Goal: Information Seeking & Learning: Learn about a topic

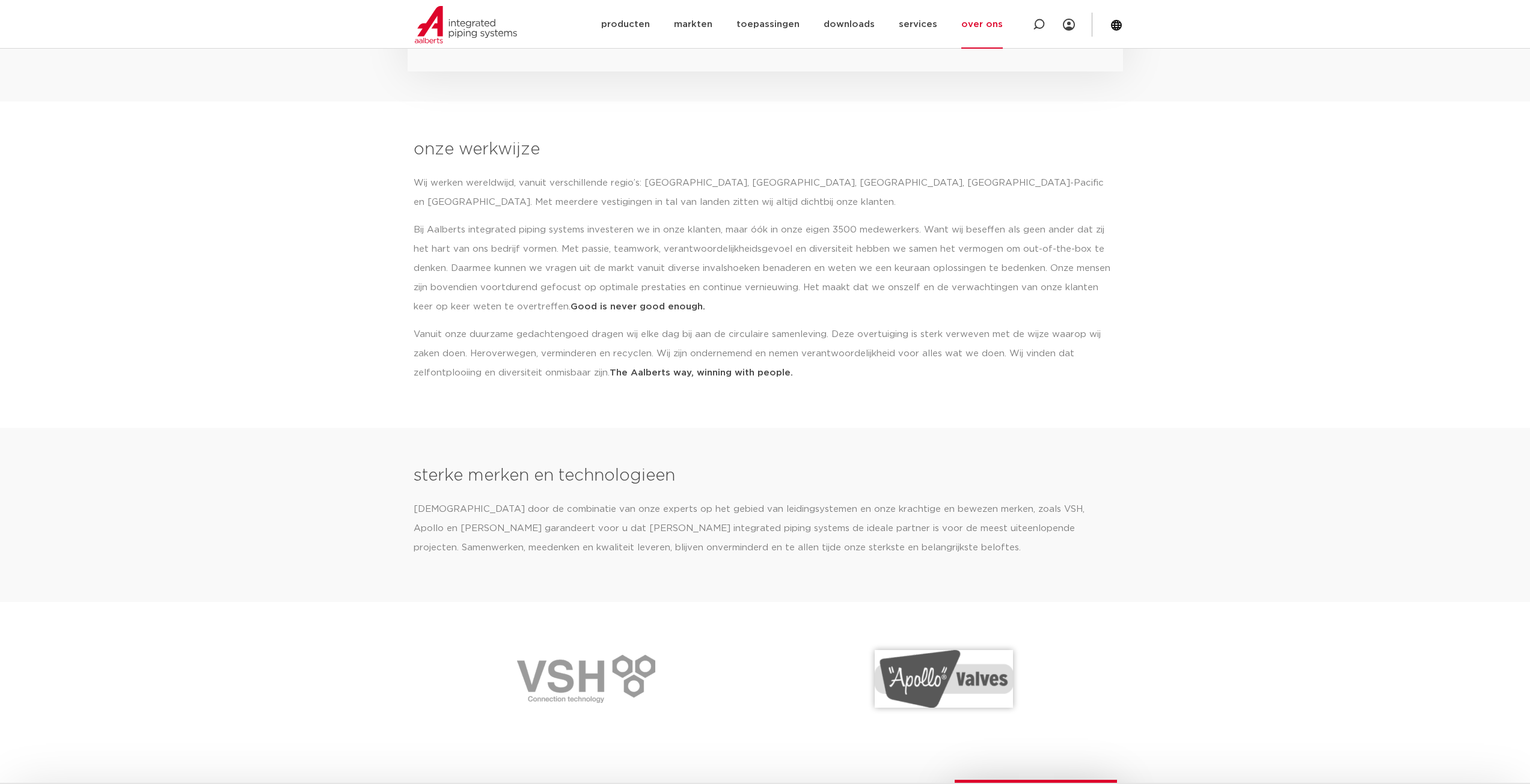
scroll to position [1198, 0]
click at [981, 28] on link "over ons" at bounding box center [982, 24] width 41 height 49
click at [978, 113] on link "people & culture" at bounding box center [1001, 108] width 110 height 24
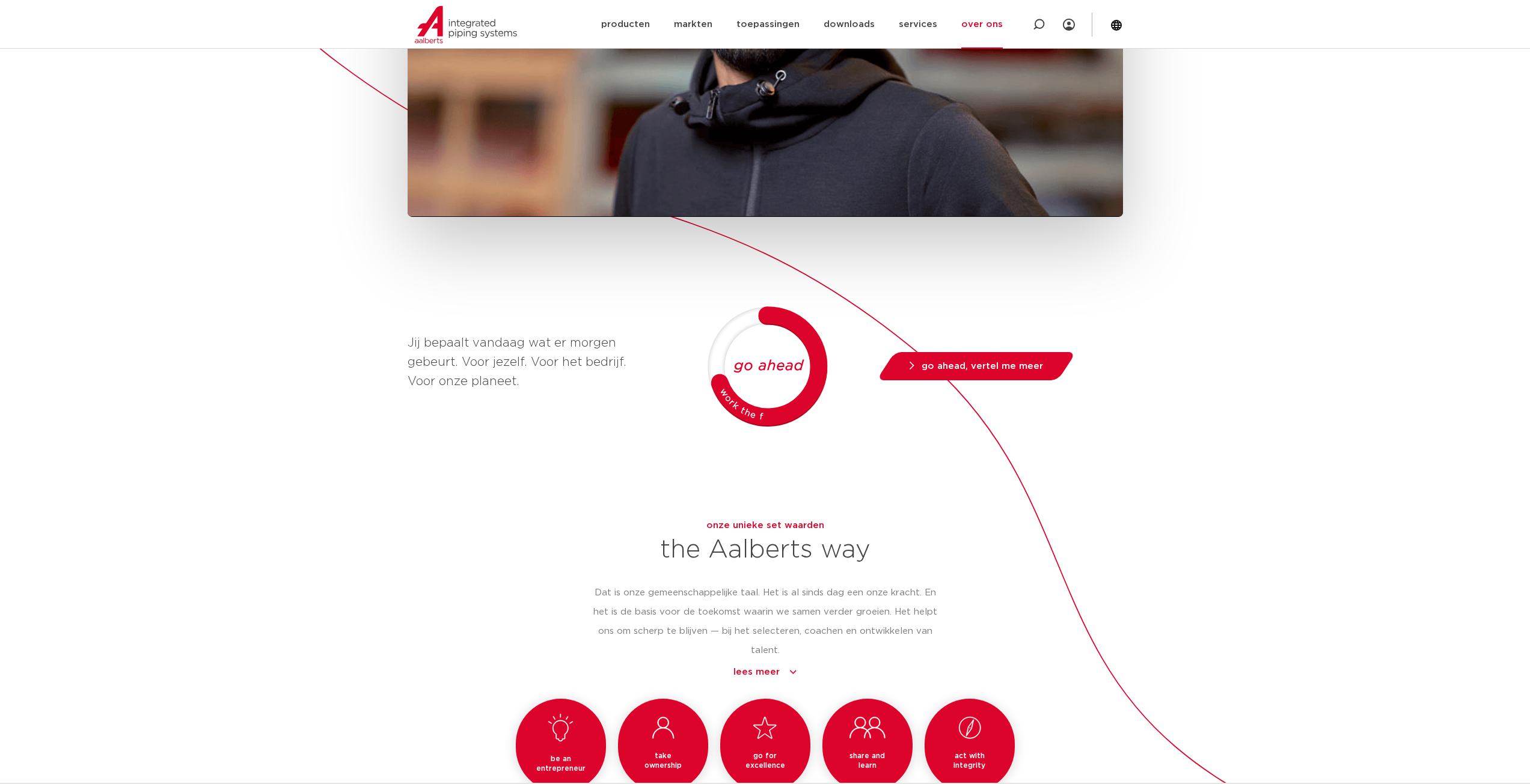
scroll to position [601, 0]
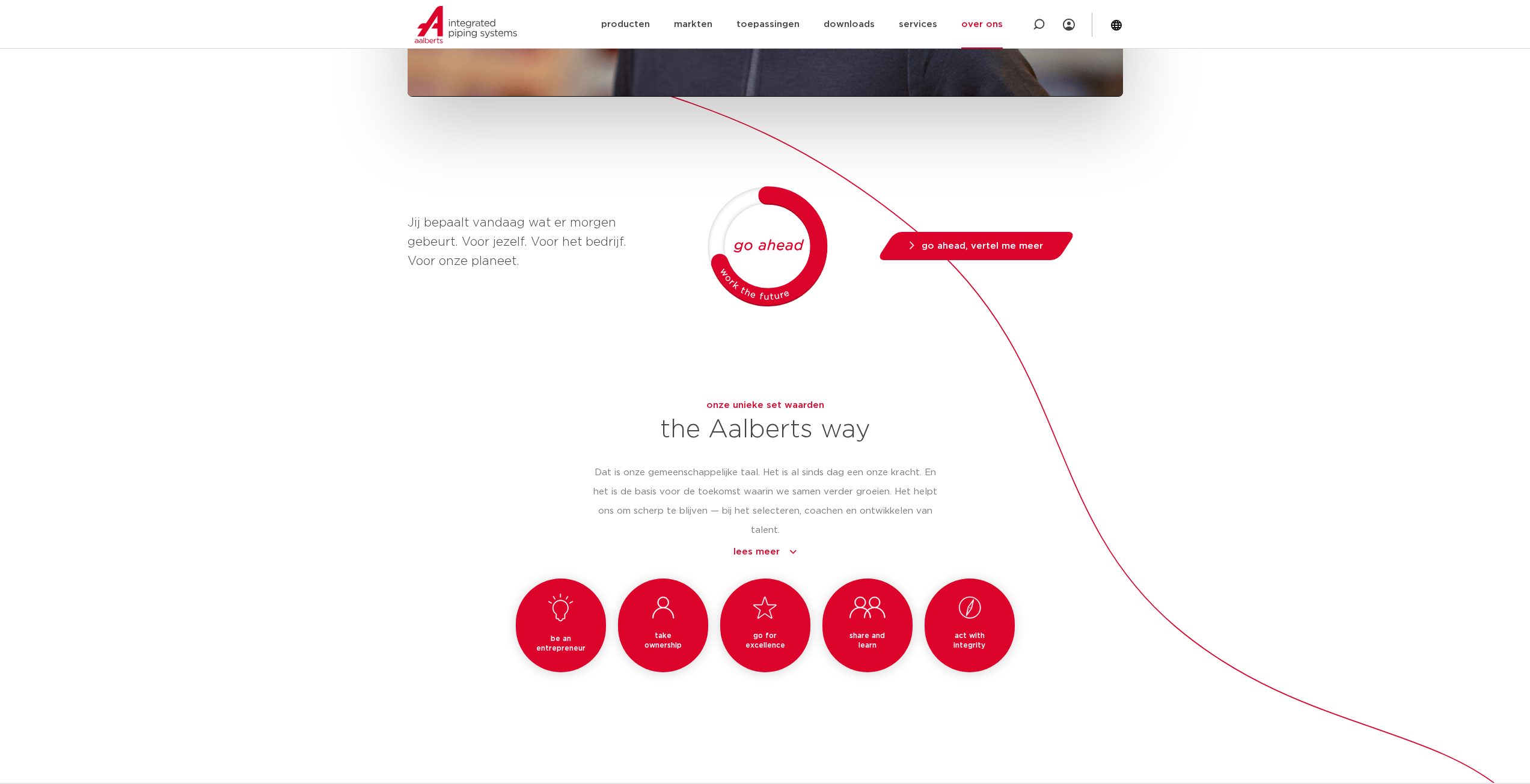
click at [985, 24] on link "over ons" at bounding box center [982, 24] width 41 height 49
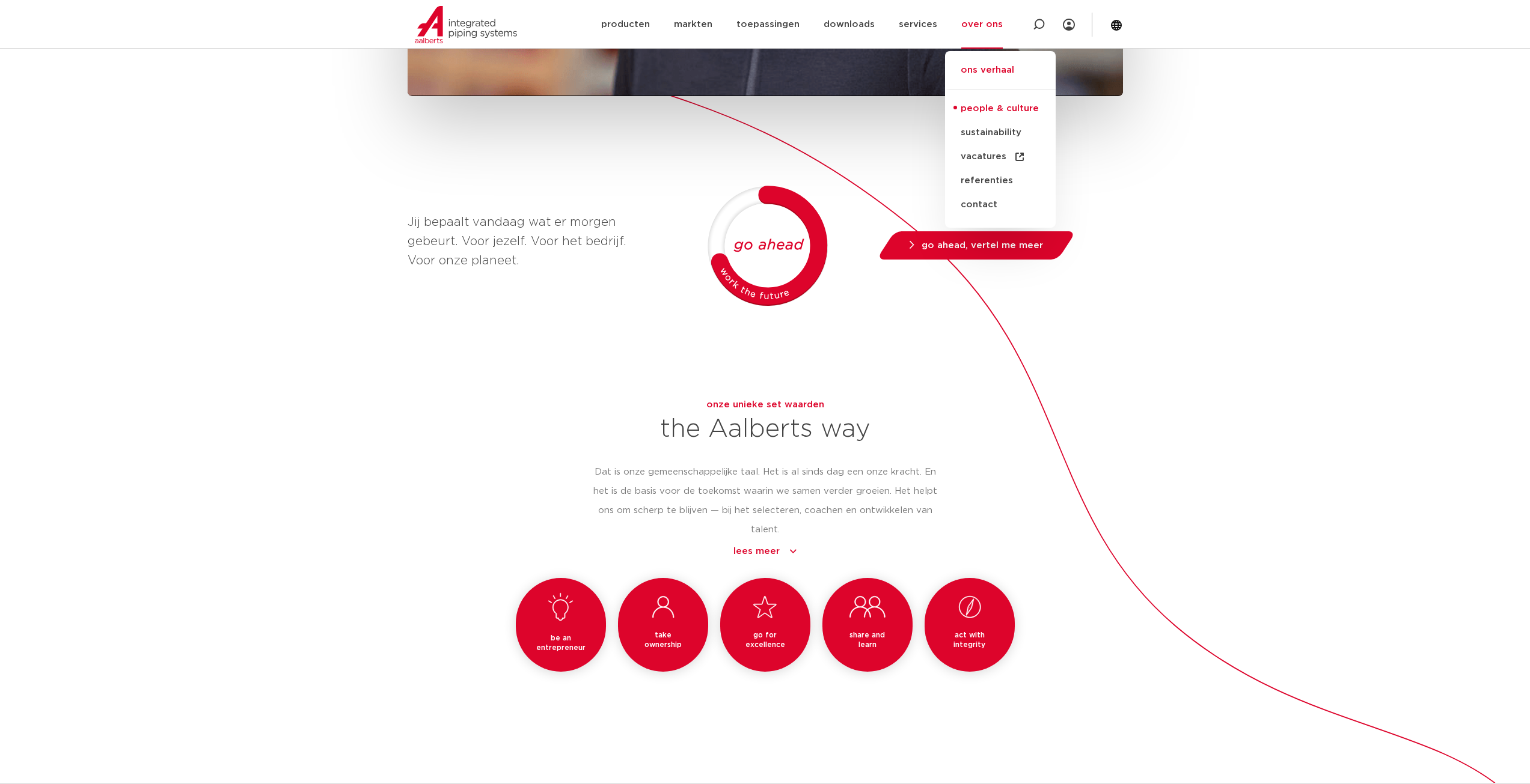
scroll to position [720, 0]
click at [983, 69] on link "ons verhaal" at bounding box center [1001, 76] width 110 height 26
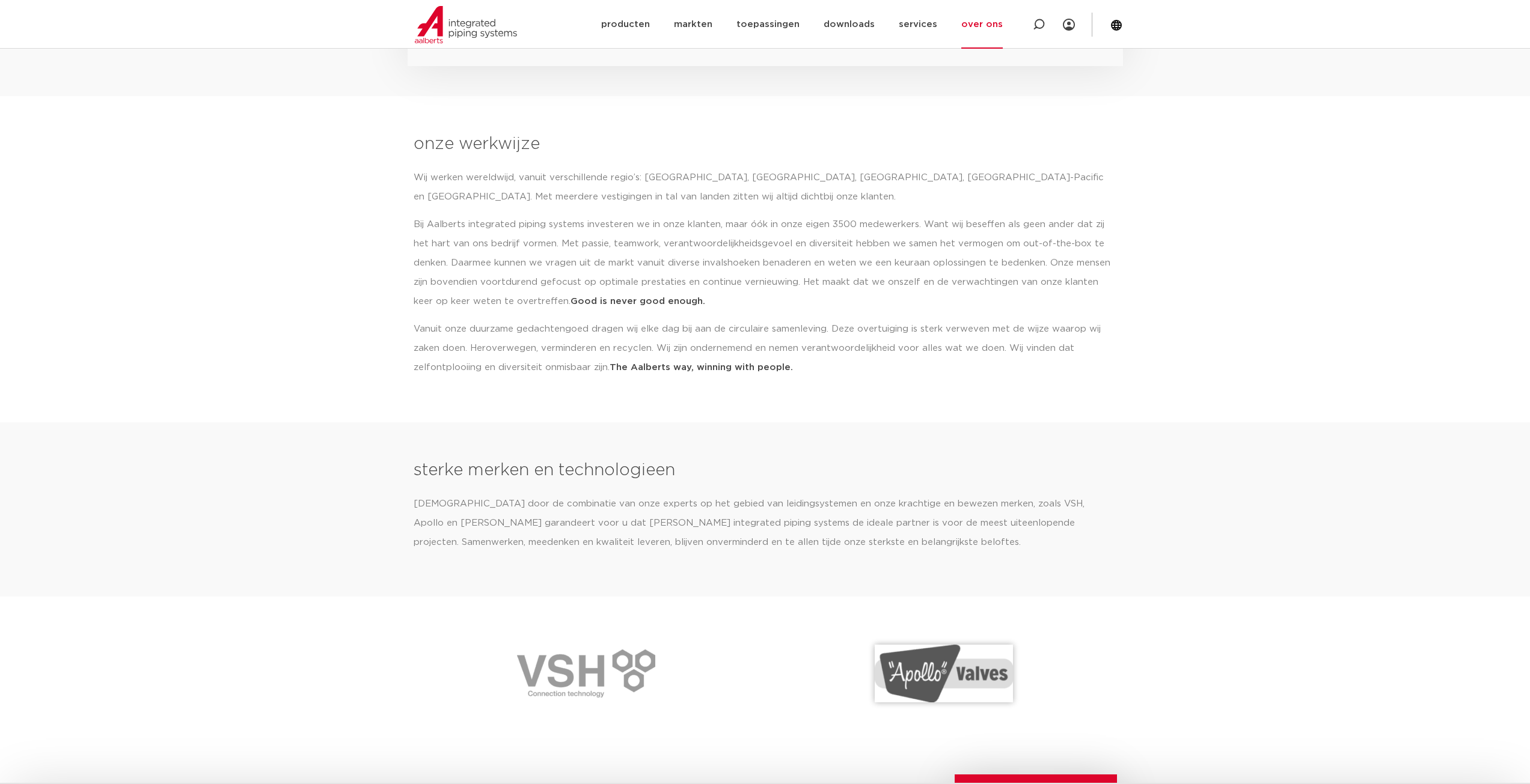
scroll to position [1202, 0]
click at [993, 25] on link "over ons" at bounding box center [982, 24] width 41 height 49
click at [988, 109] on link "people & culture" at bounding box center [1001, 108] width 110 height 24
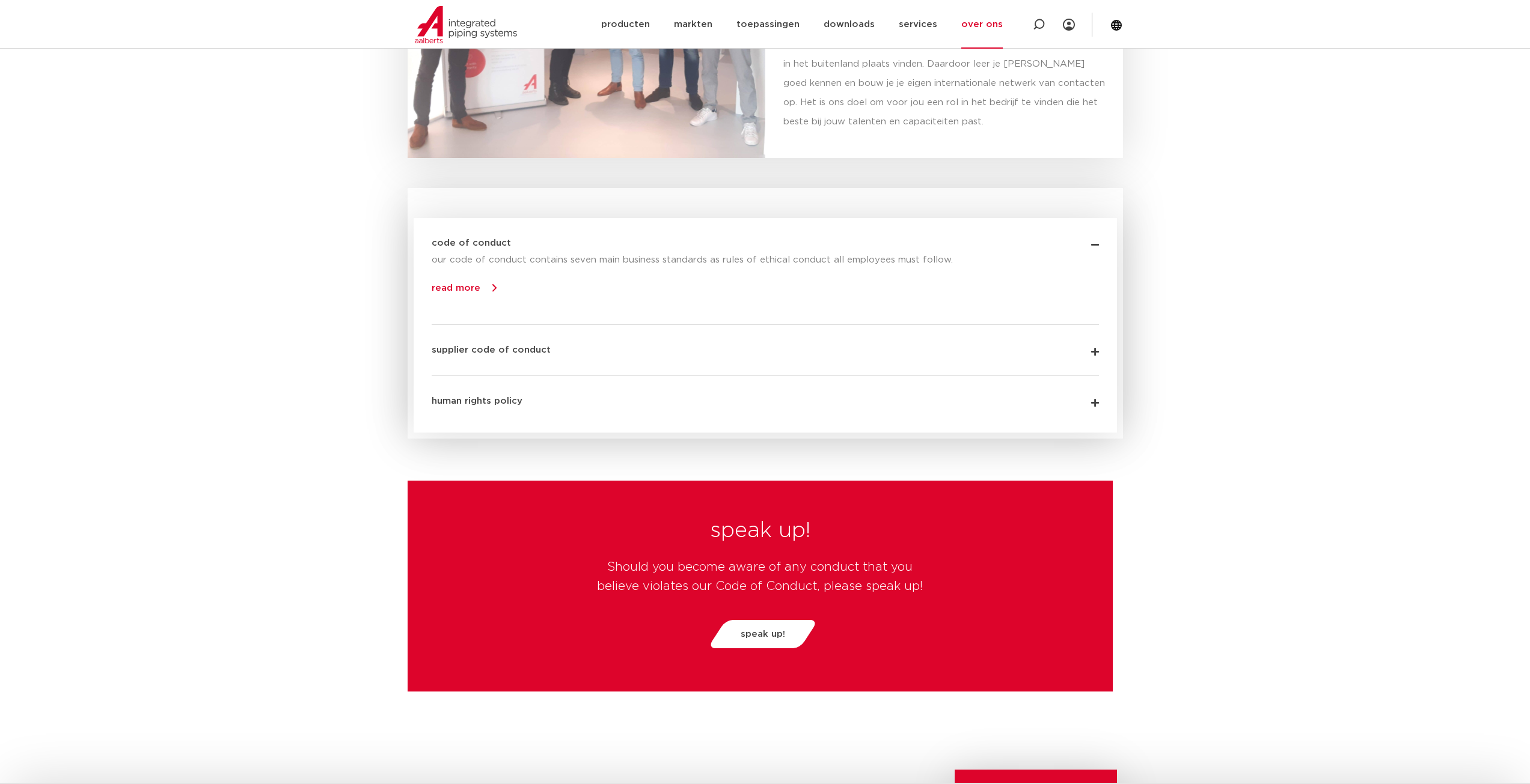
scroll to position [2583, 0]
click at [982, 35] on link "over ons" at bounding box center [982, 24] width 41 height 49
click at [995, 130] on link "sustainability" at bounding box center [1001, 133] width 110 height 24
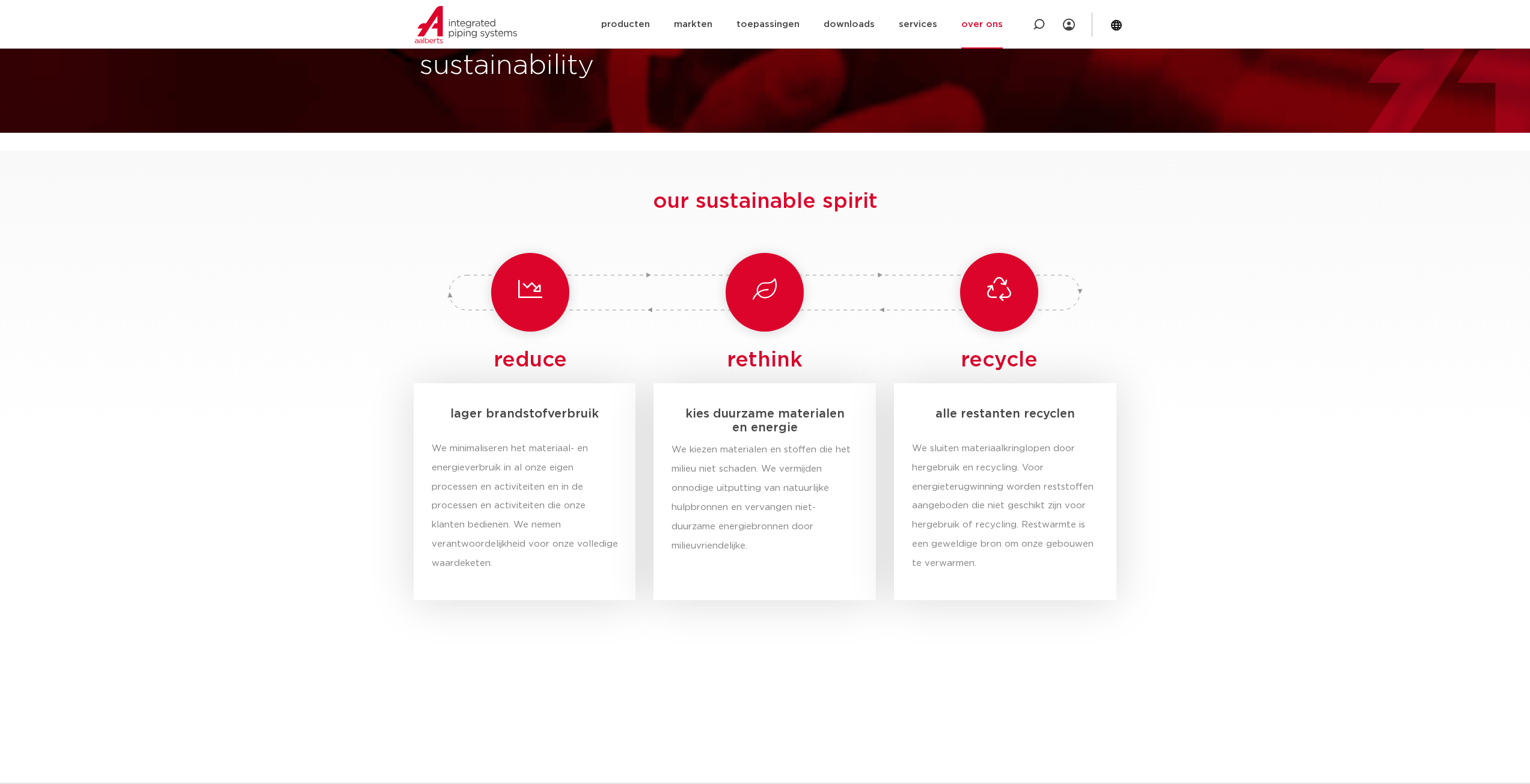
scroll to position [60, 0]
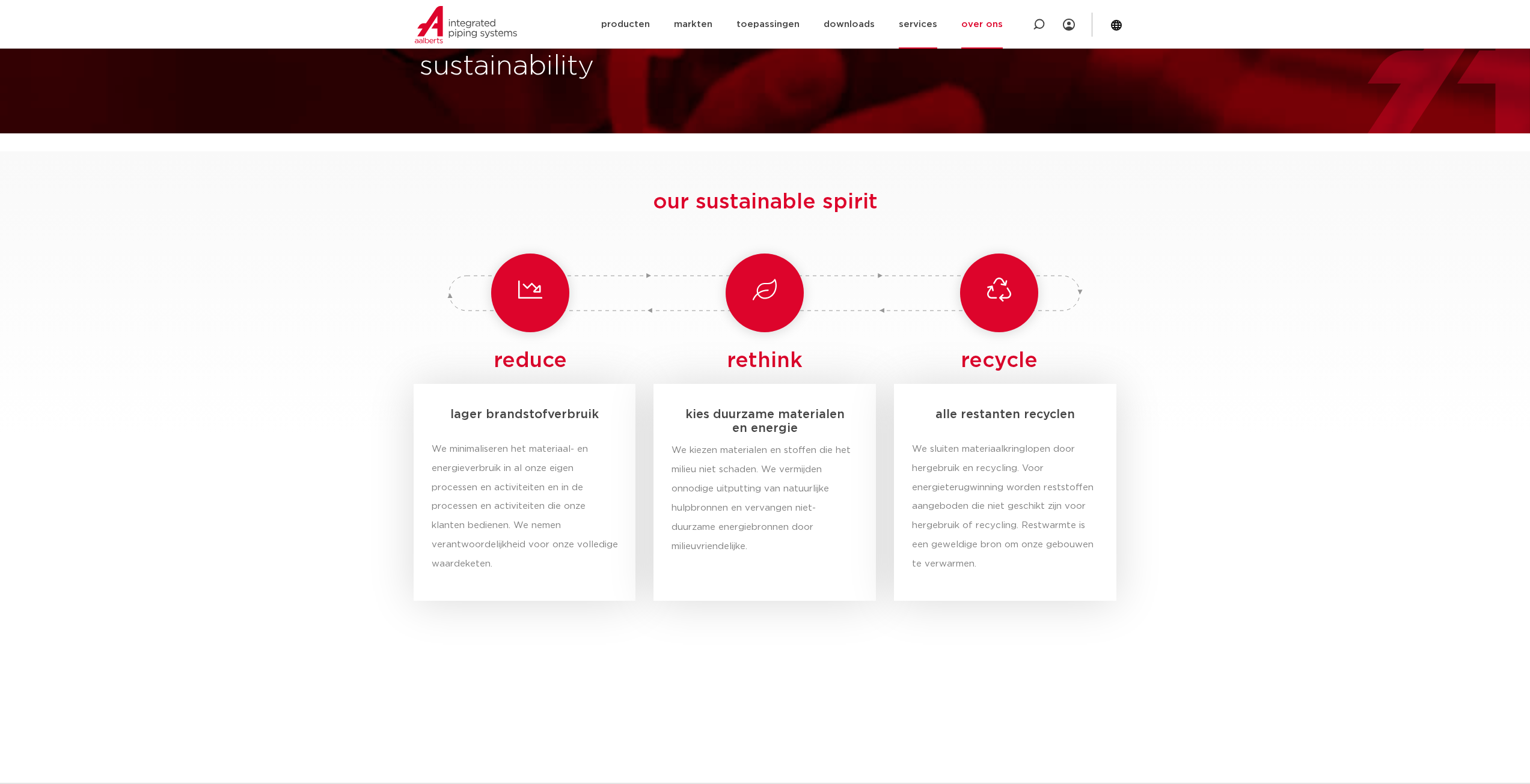
click at [905, 19] on link "services" at bounding box center [918, 24] width 39 height 49
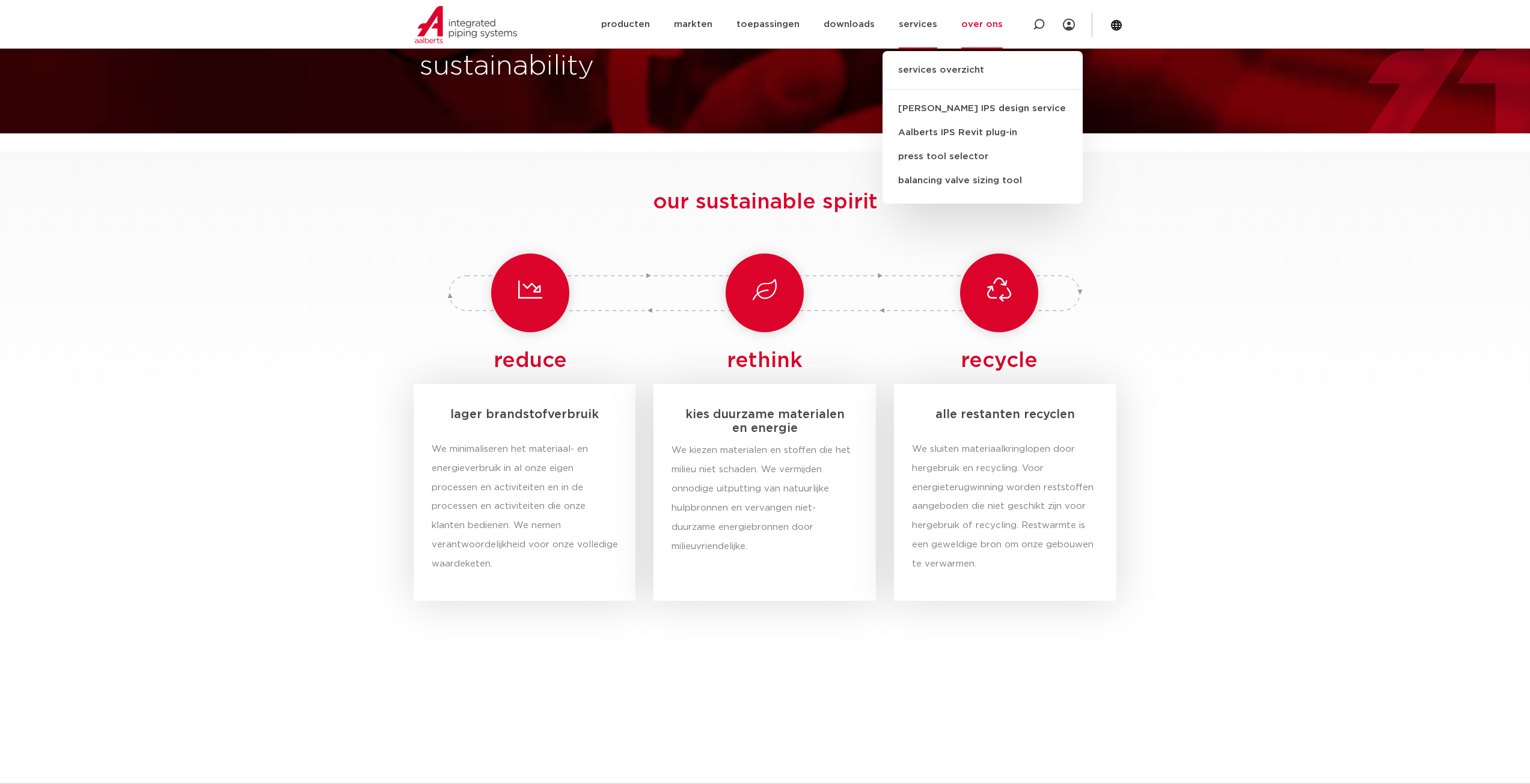
click at [925, 26] on link "services" at bounding box center [918, 24] width 39 height 49
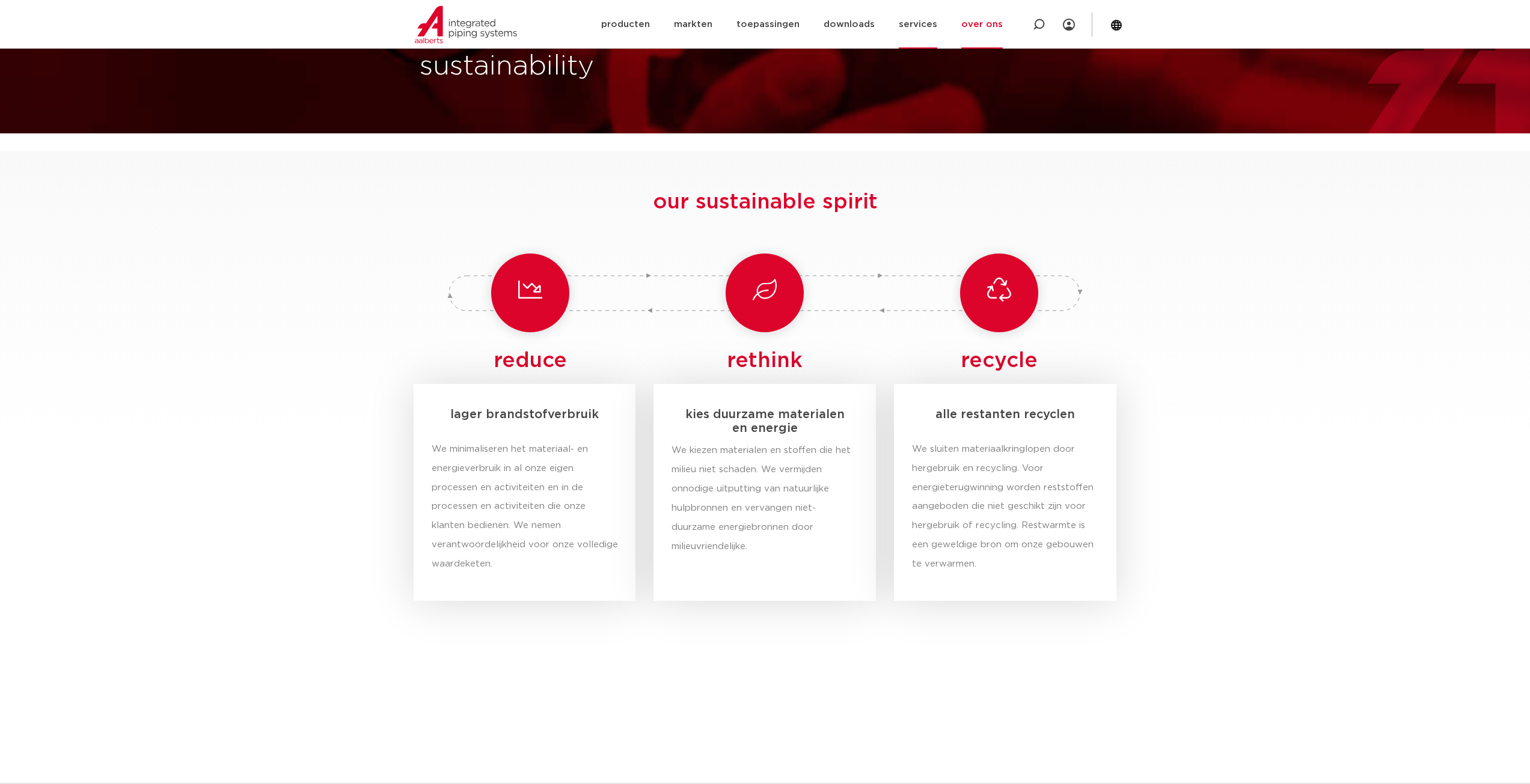
click at [926, 19] on link "services" at bounding box center [918, 24] width 39 height 49
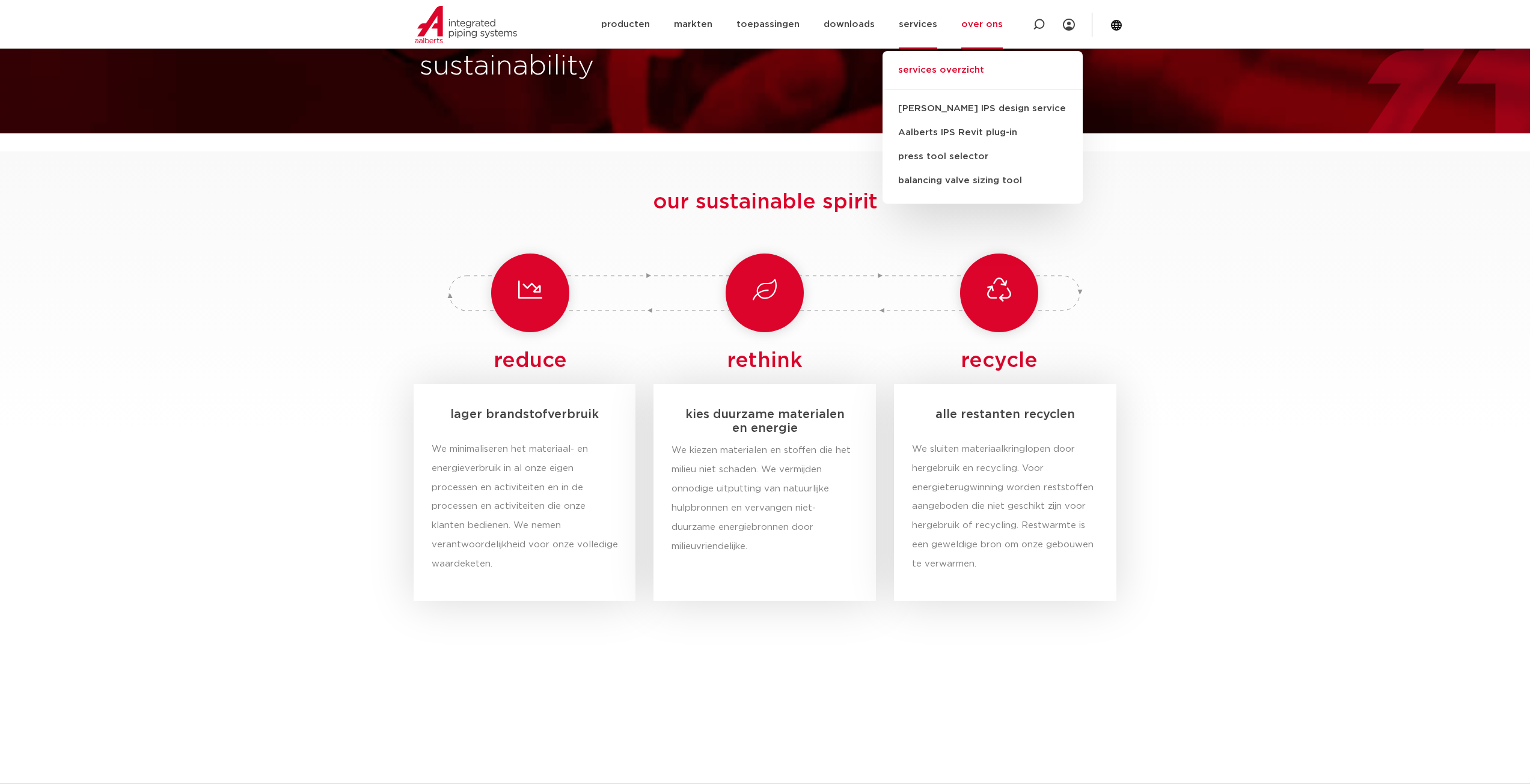
click at [991, 69] on link "services overzicht" at bounding box center [982, 76] width 201 height 26
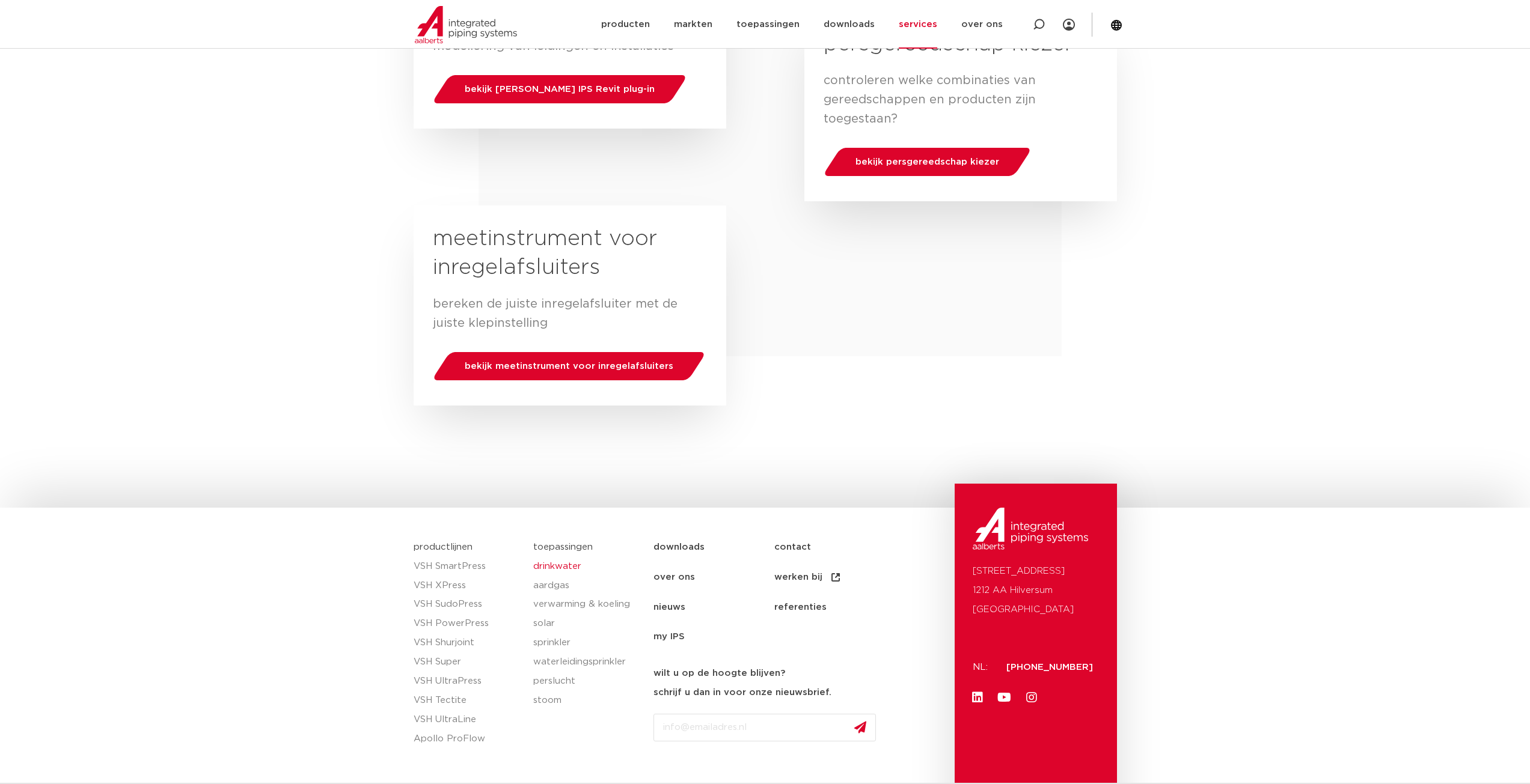
scroll to position [588, 0]
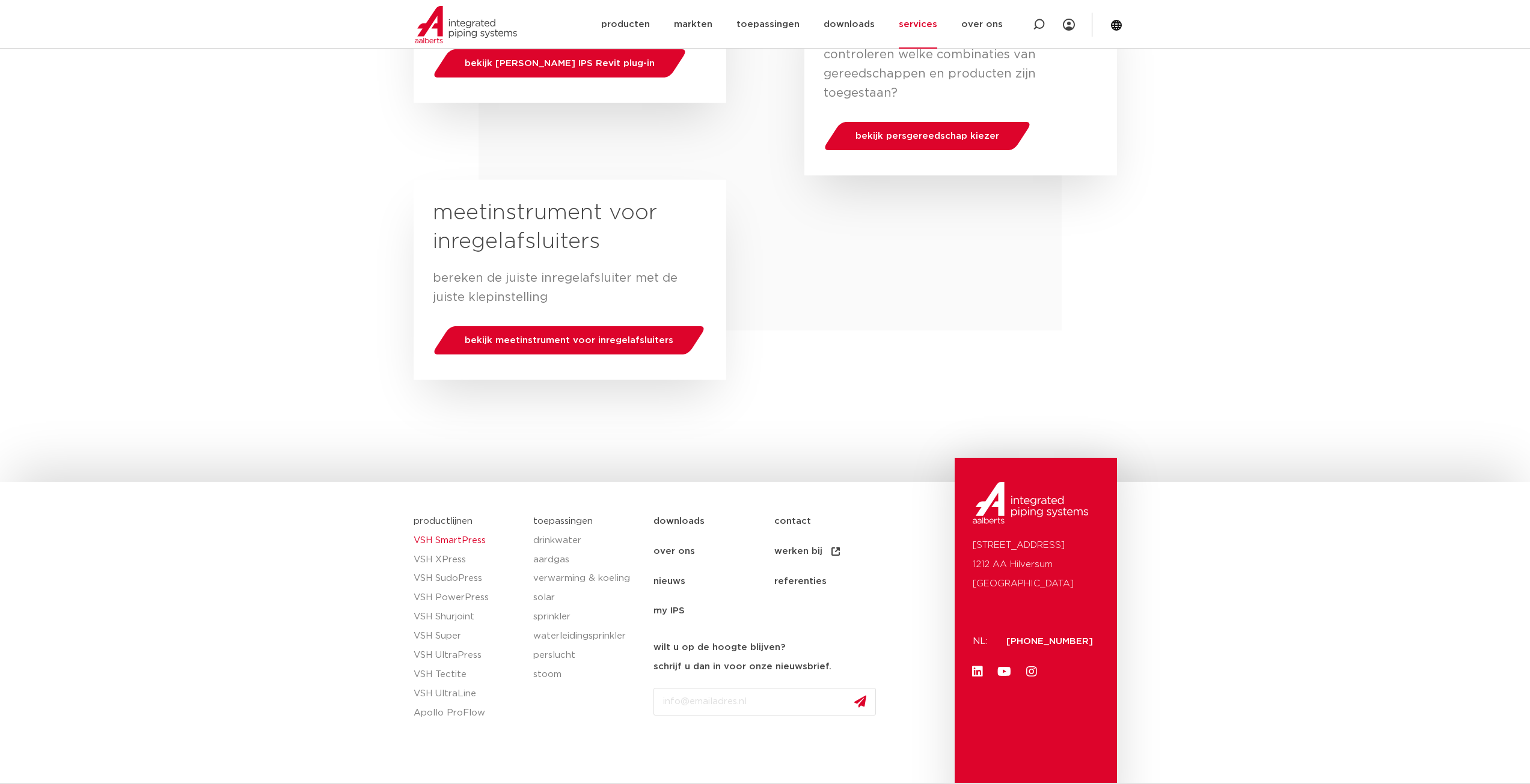
click at [473, 531] on link "VSH SmartPress" at bounding box center [467, 540] width 108 height 19
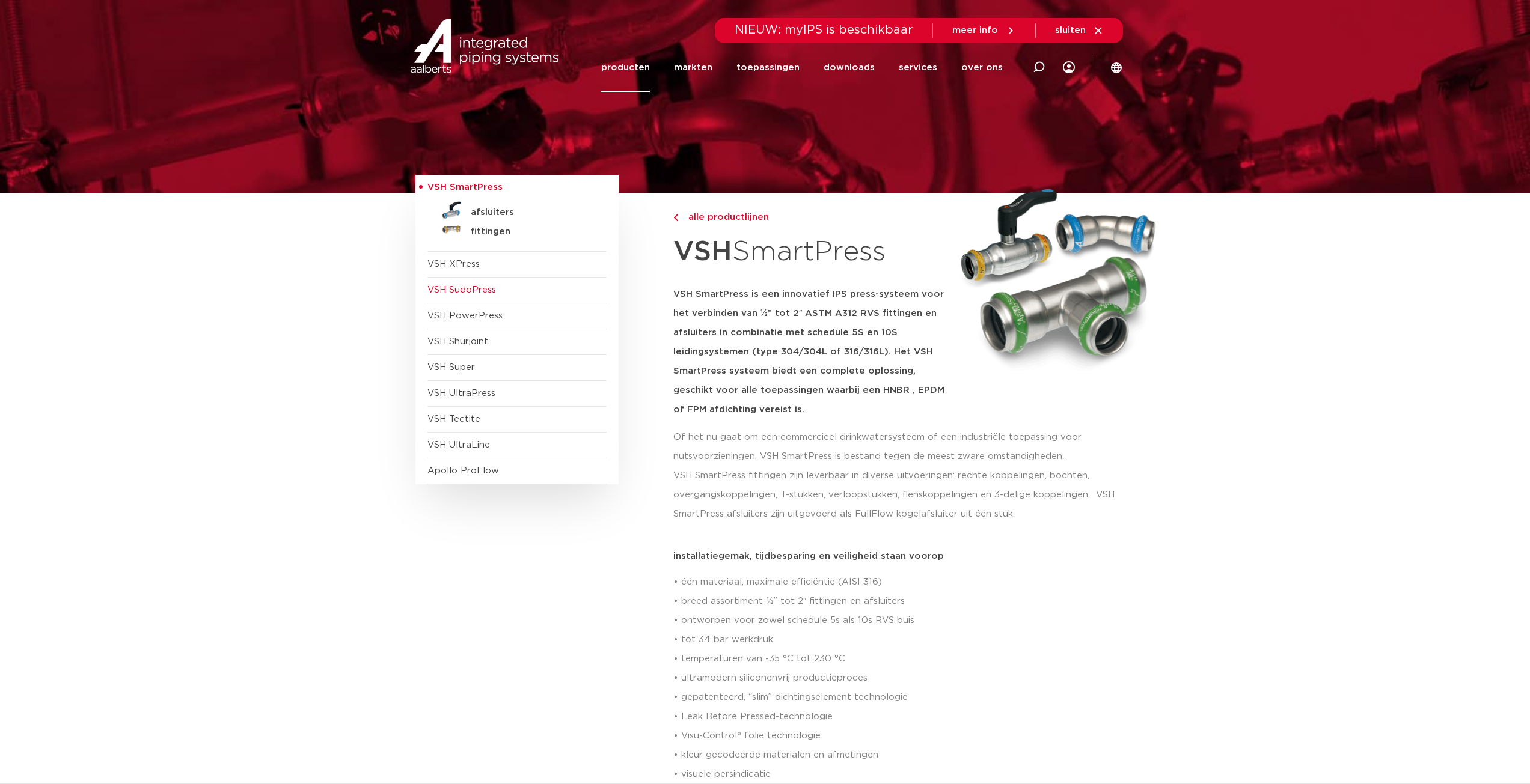
click at [466, 290] on span "VSH SudoPress" at bounding box center [462, 290] width 68 height 9
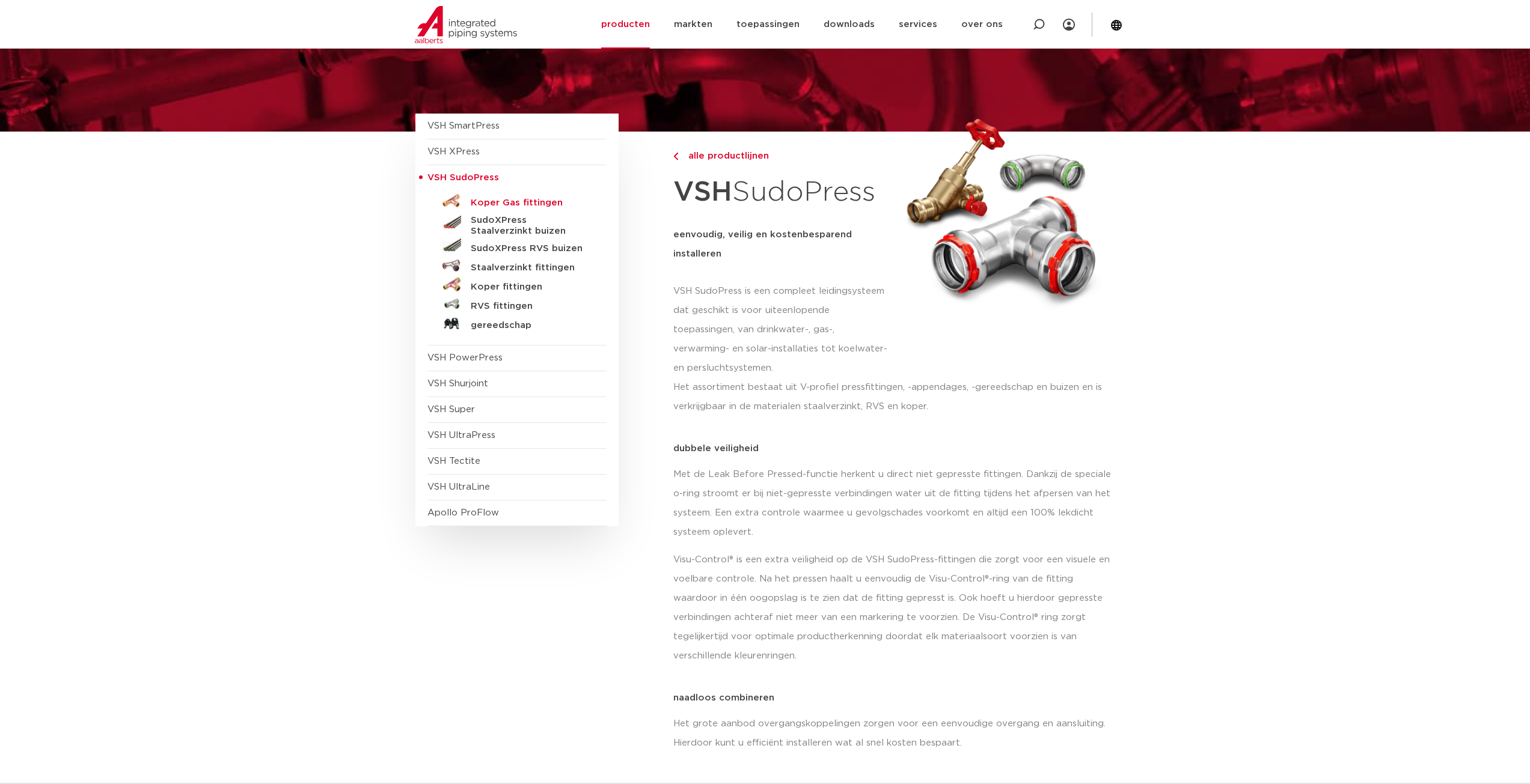
scroll to position [60, 0]
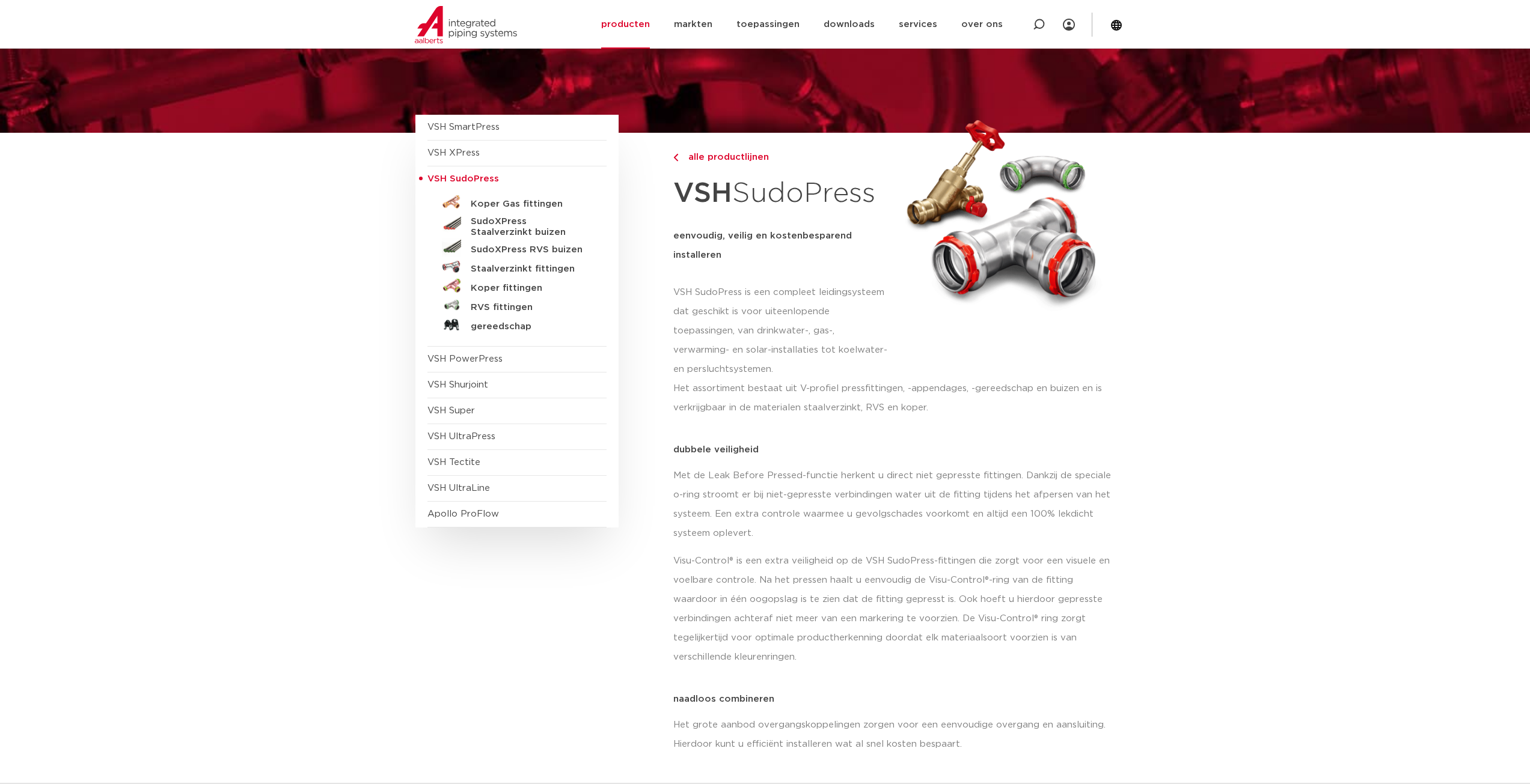
click at [700, 23] on link "markten" at bounding box center [693, 24] width 39 height 49
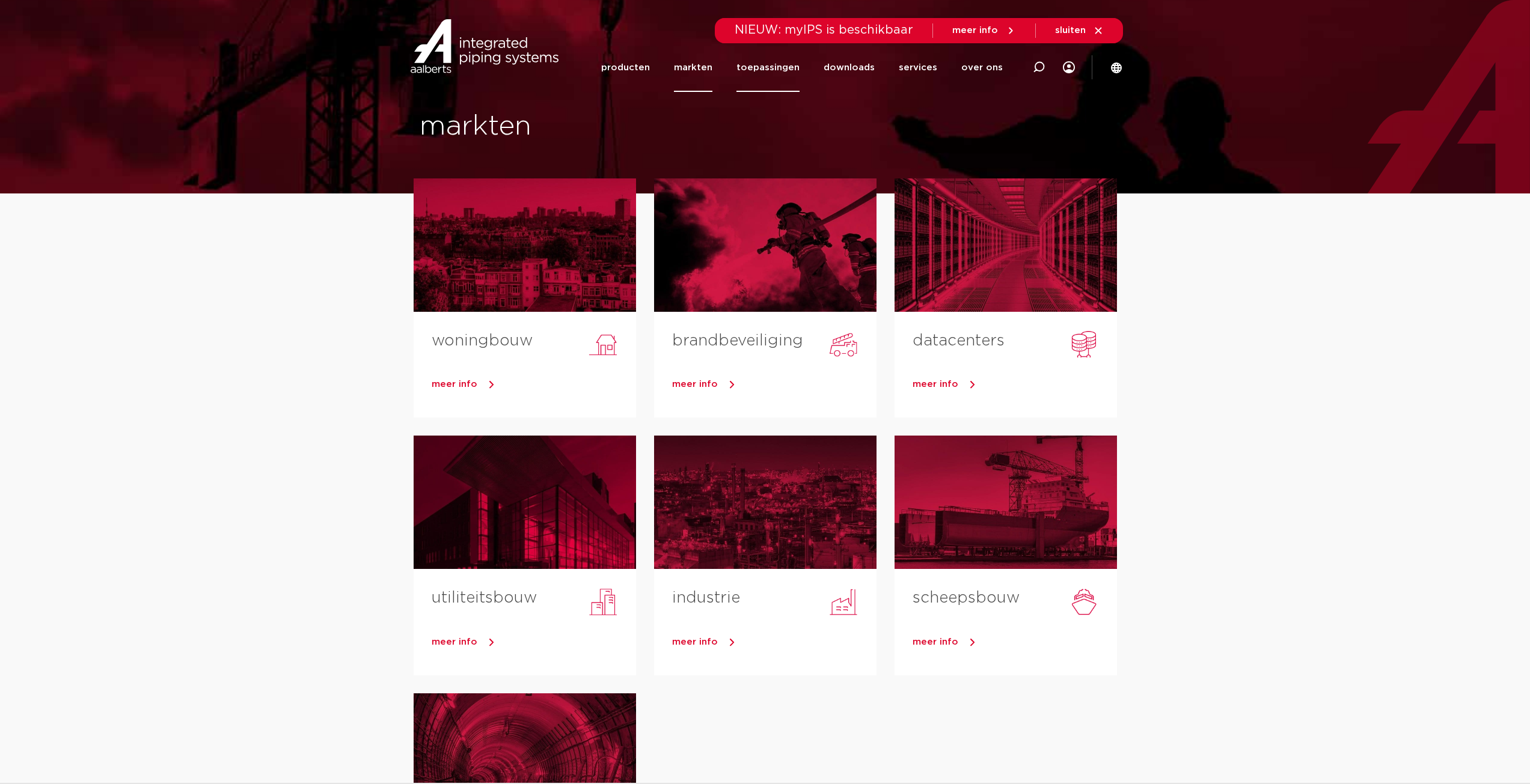
click at [787, 62] on link "toepassingen" at bounding box center [768, 68] width 63 height 49
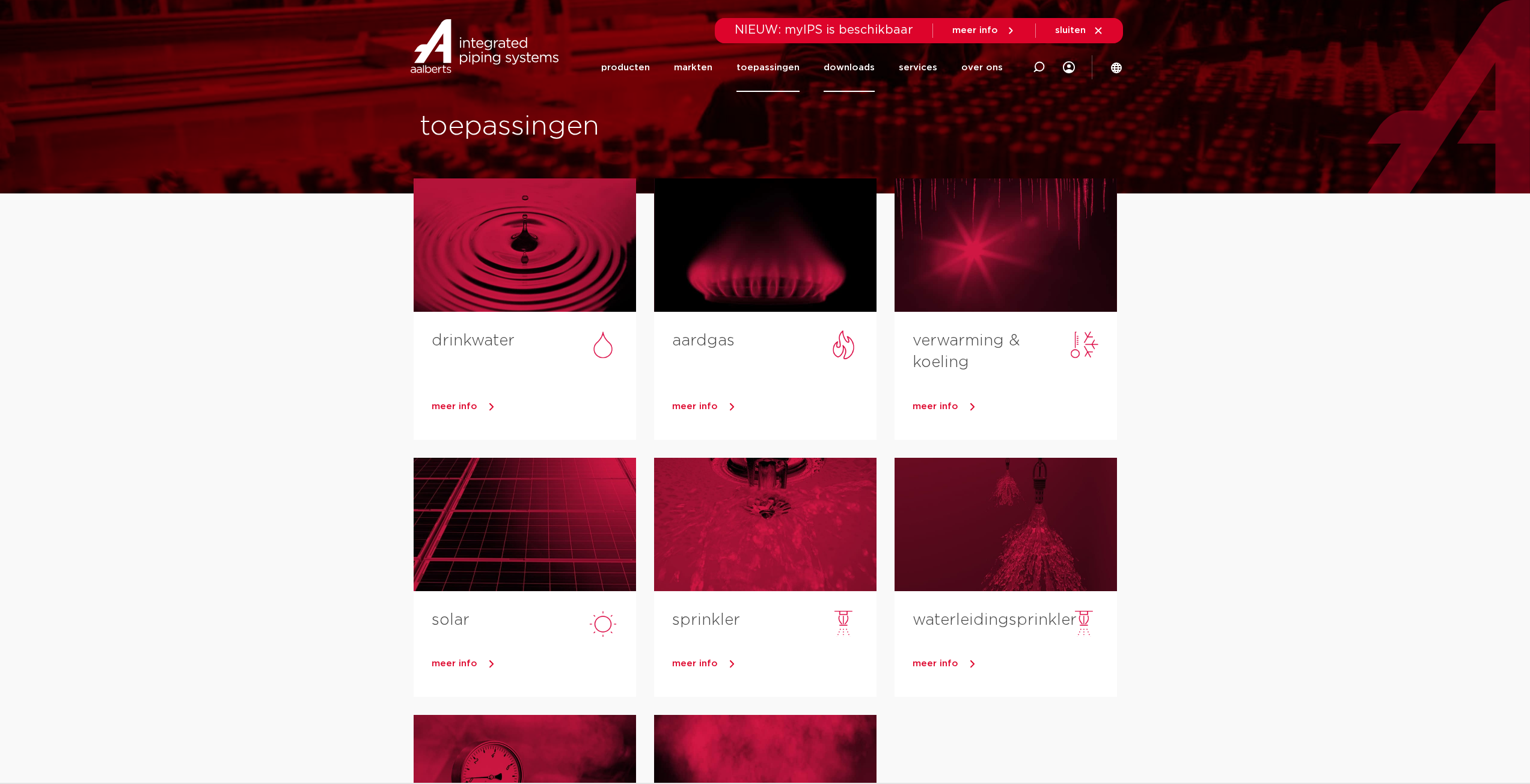
click at [857, 57] on link "downloads" at bounding box center [849, 68] width 51 height 49
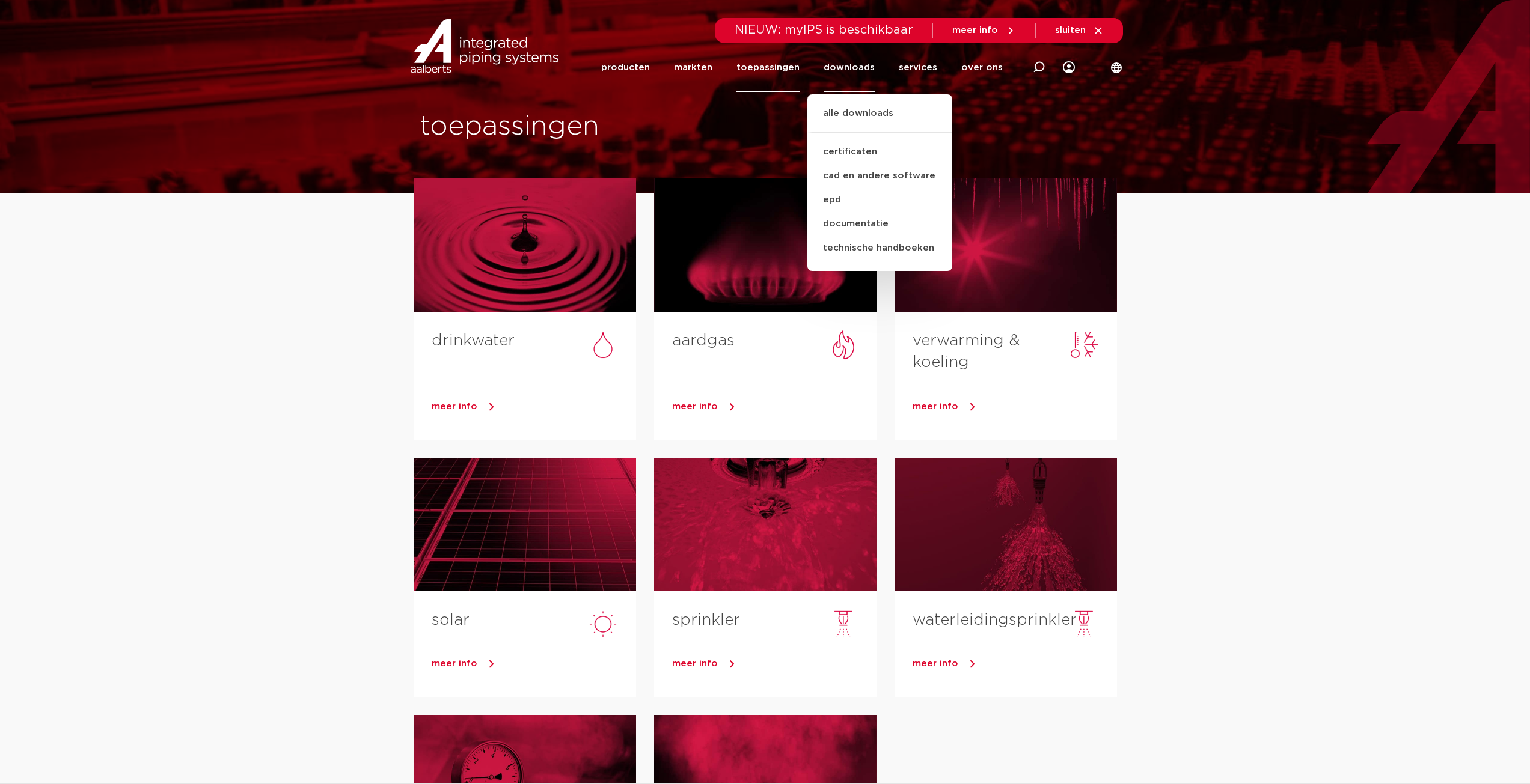
click at [865, 74] on link "downloads" at bounding box center [849, 68] width 51 height 49
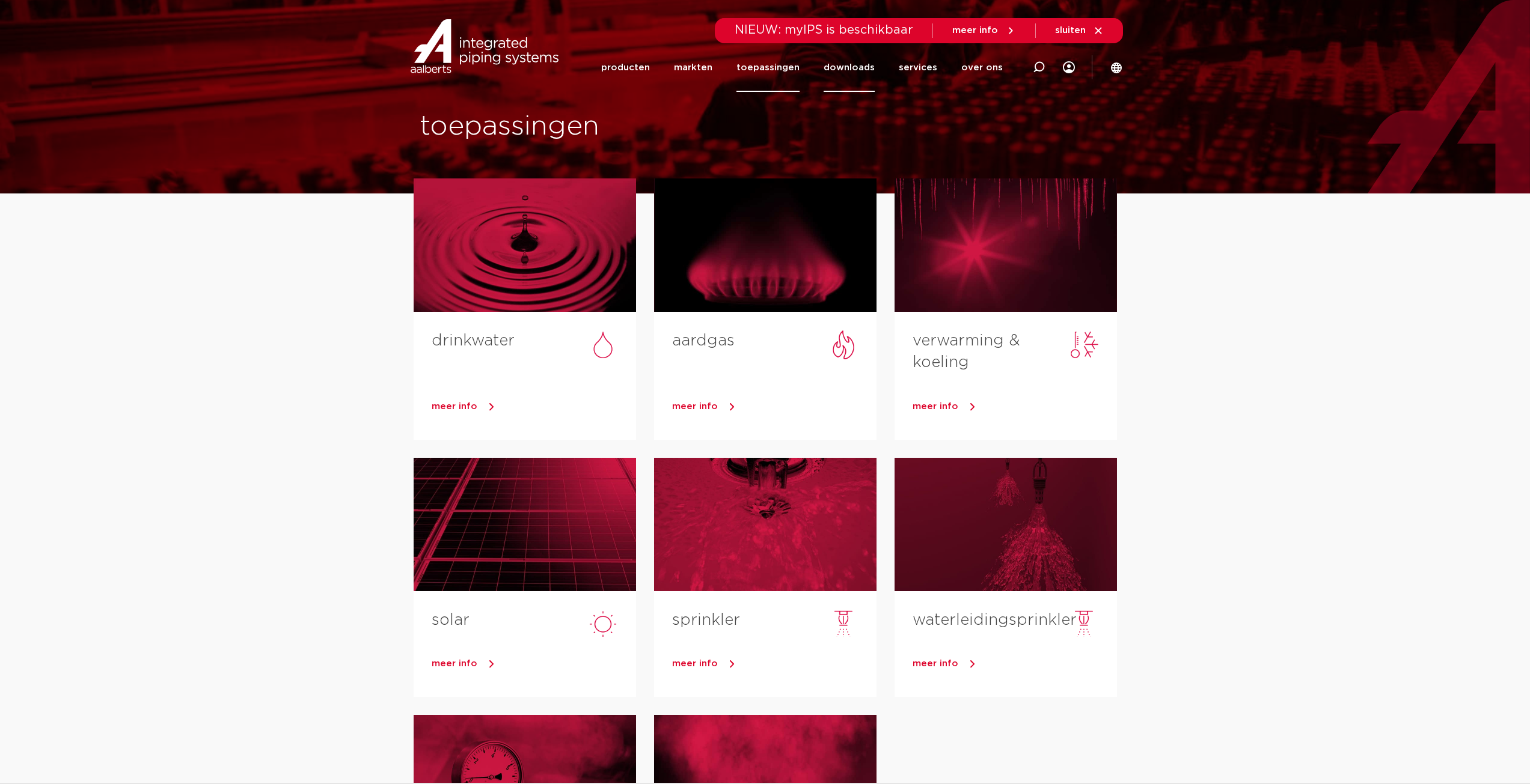
click at [855, 73] on link "downloads" at bounding box center [849, 68] width 51 height 49
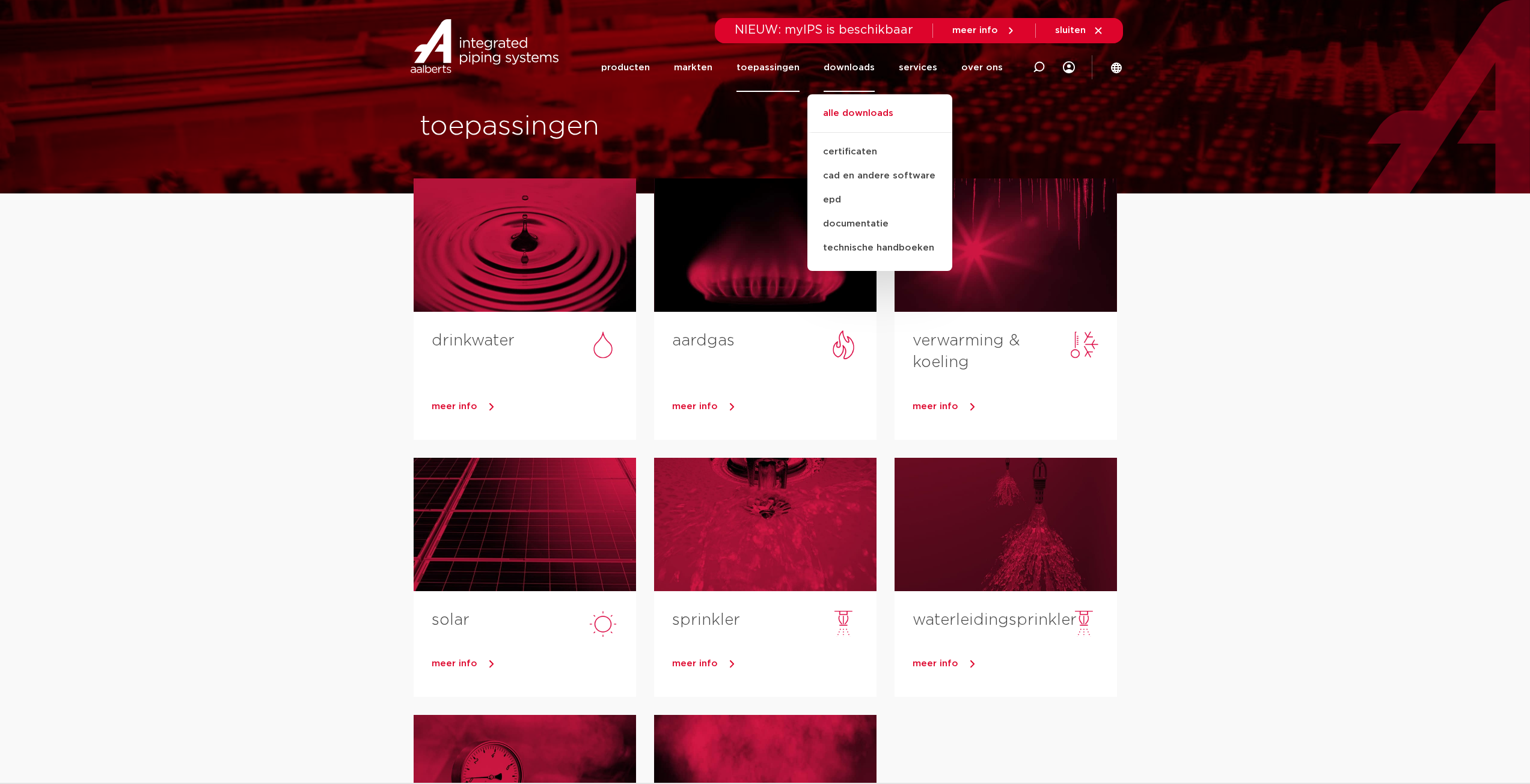
click at [865, 116] on link "alle downloads" at bounding box center [880, 120] width 145 height 26
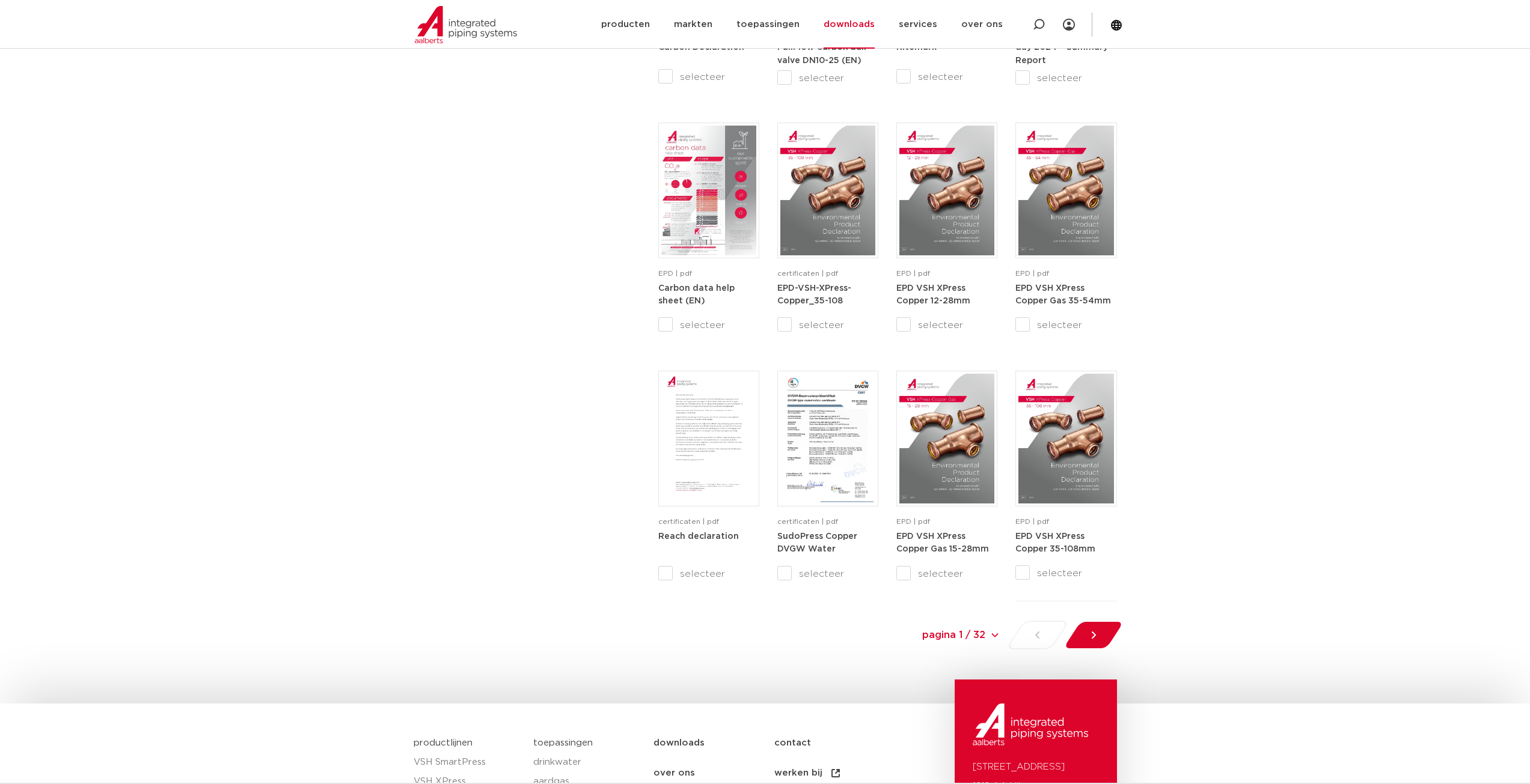
scroll to position [900, 0]
click at [1092, 635] on icon at bounding box center [1093, 635] width 12 height 12
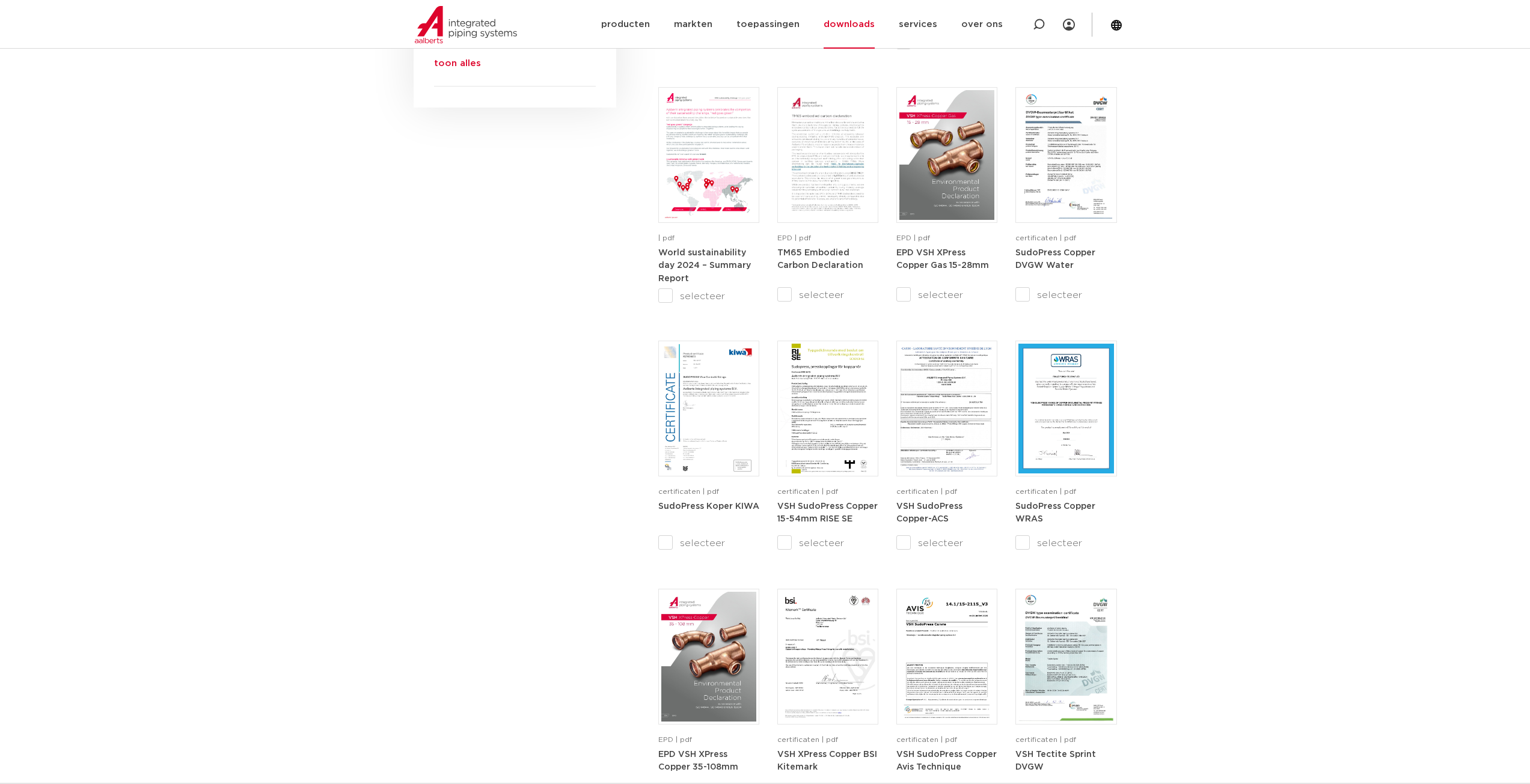
scroll to position [682, 0]
click at [985, 16] on link "over ons" at bounding box center [982, 24] width 41 height 49
click at [989, 109] on link "people & culture" at bounding box center [1001, 108] width 110 height 24
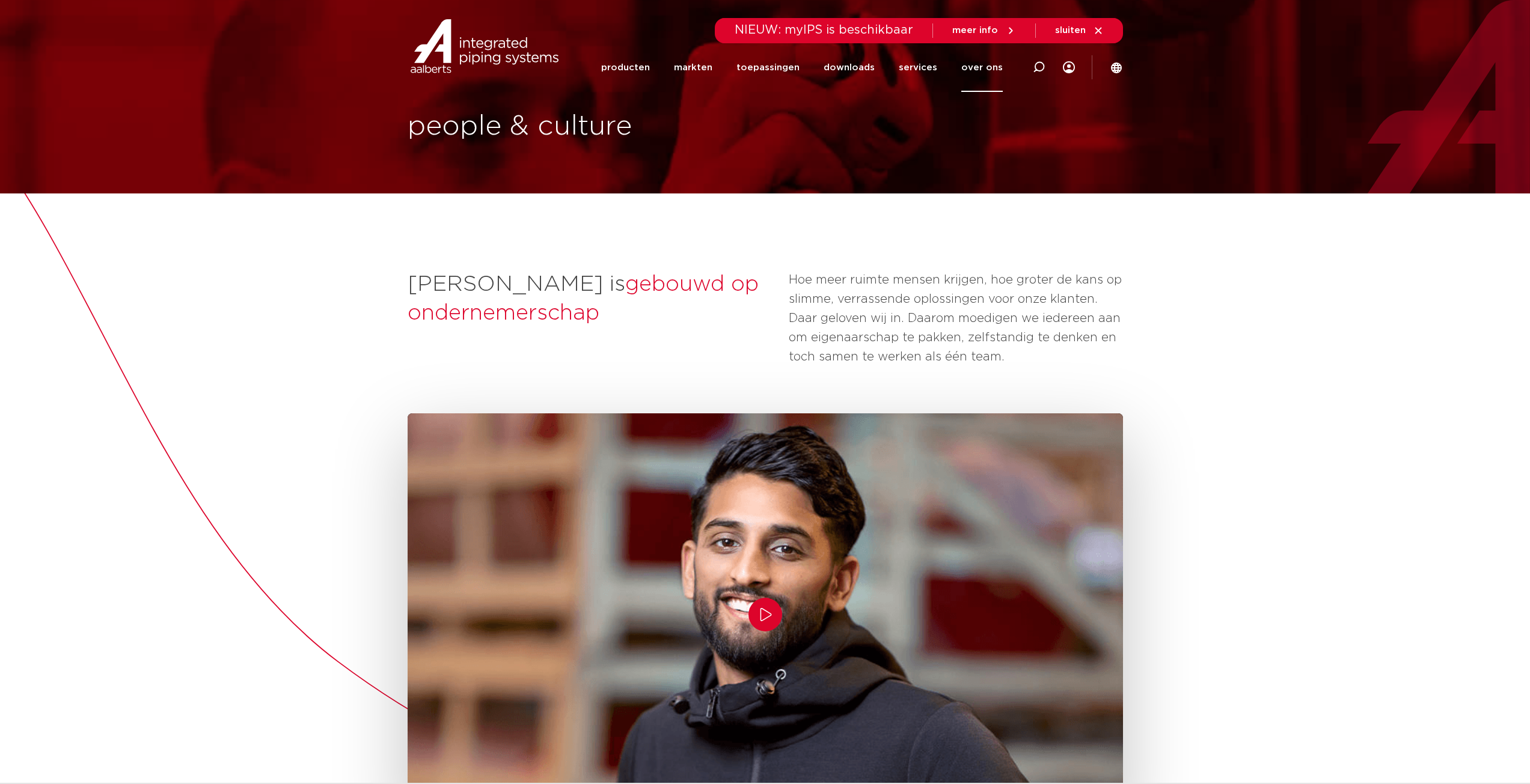
click at [995, 73] on link "over ons" at bounding box center [982, 68] width 41 height 49
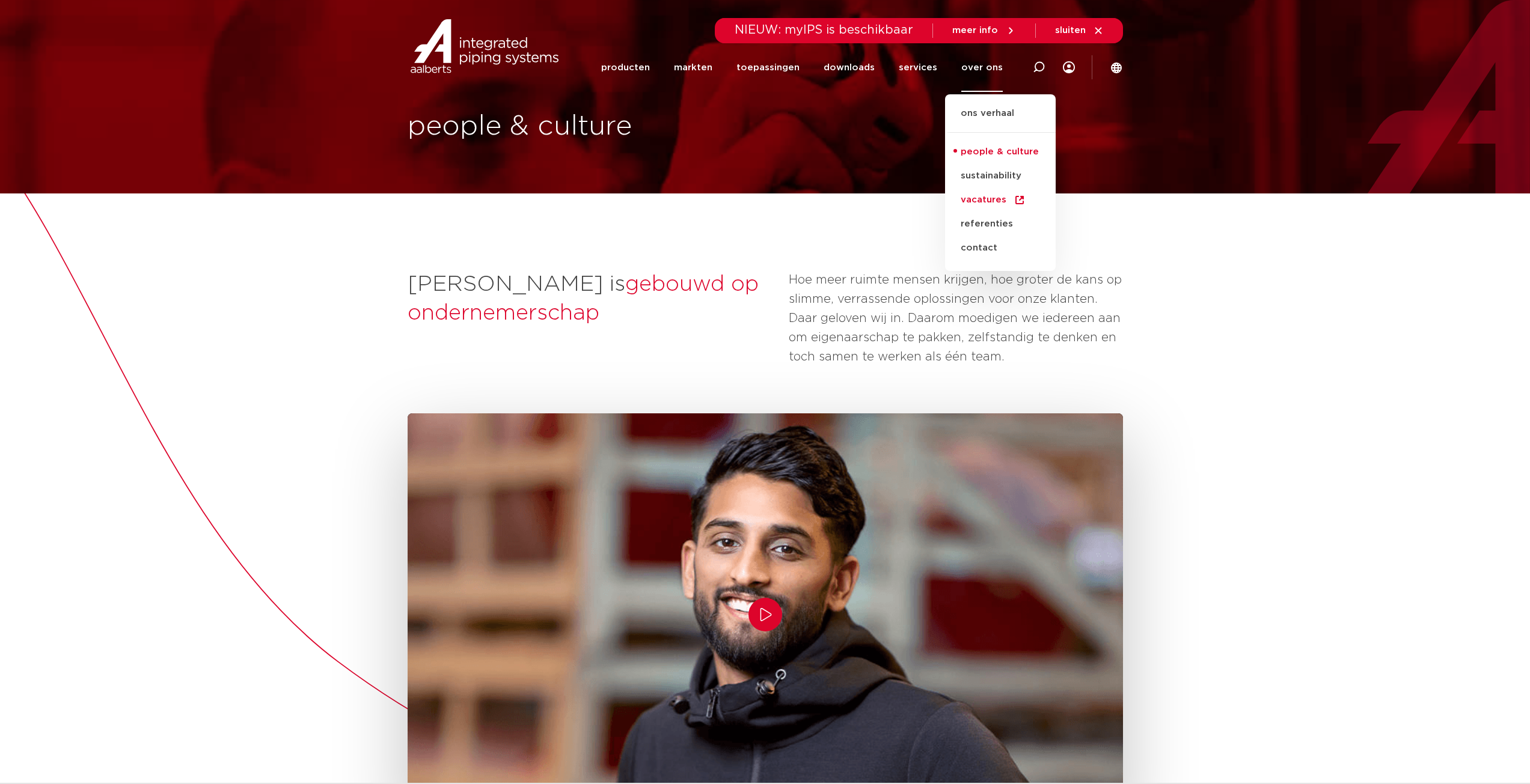
click at [988, 200] on link "vacatures" at bounding box center [1001, 200] width 110 height 24
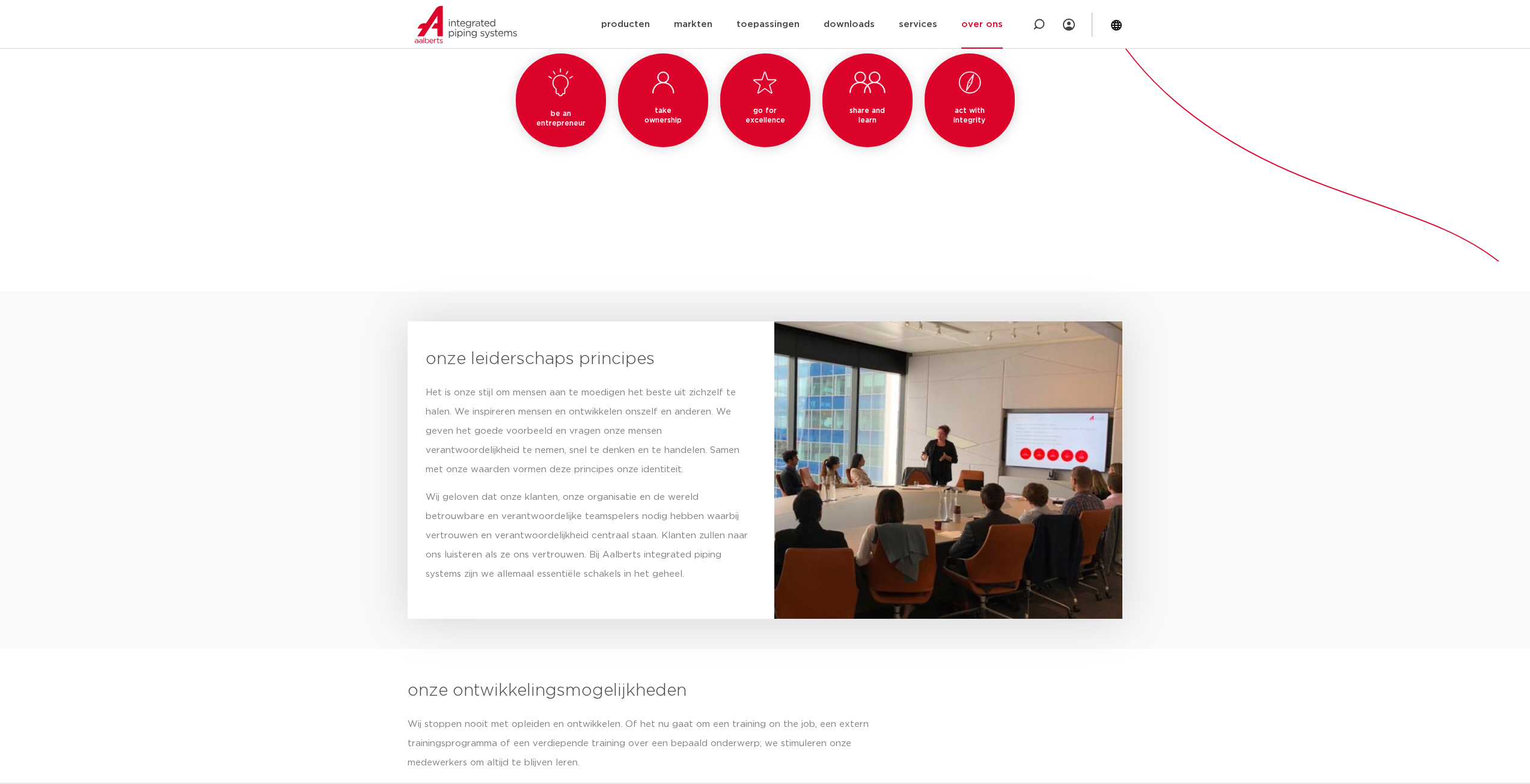
scroll to position [1244, 0]
click at [979, 26] on link "over ons" at bounding box center [982, 24] width 41 height 49
click at [978, 67] on link "ons verhaal" at bounding box center [1001, 76] width 110 height 26
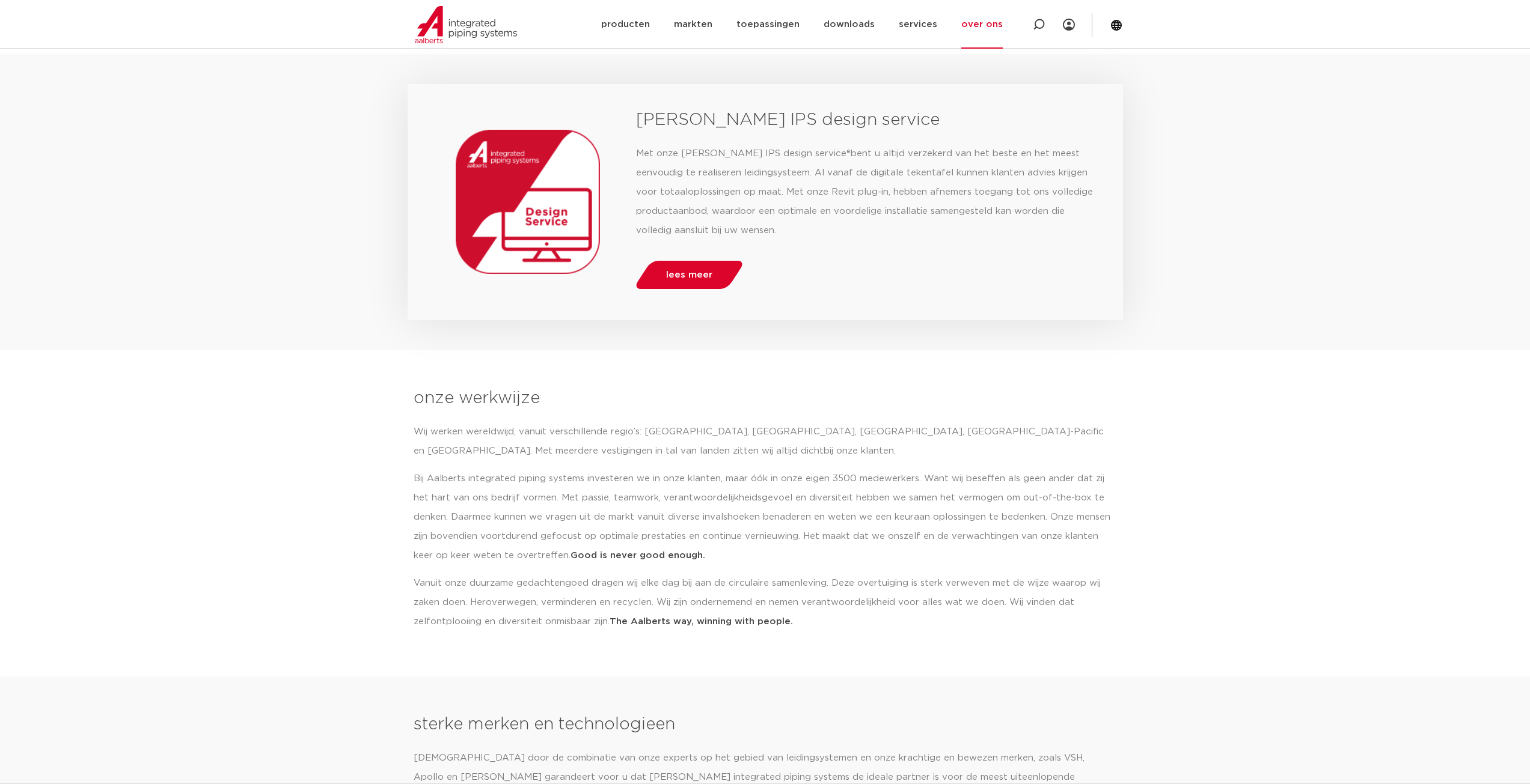
scroll to position [960, 0]
